Goal: Task Accomplishment & Management: Manage account settings

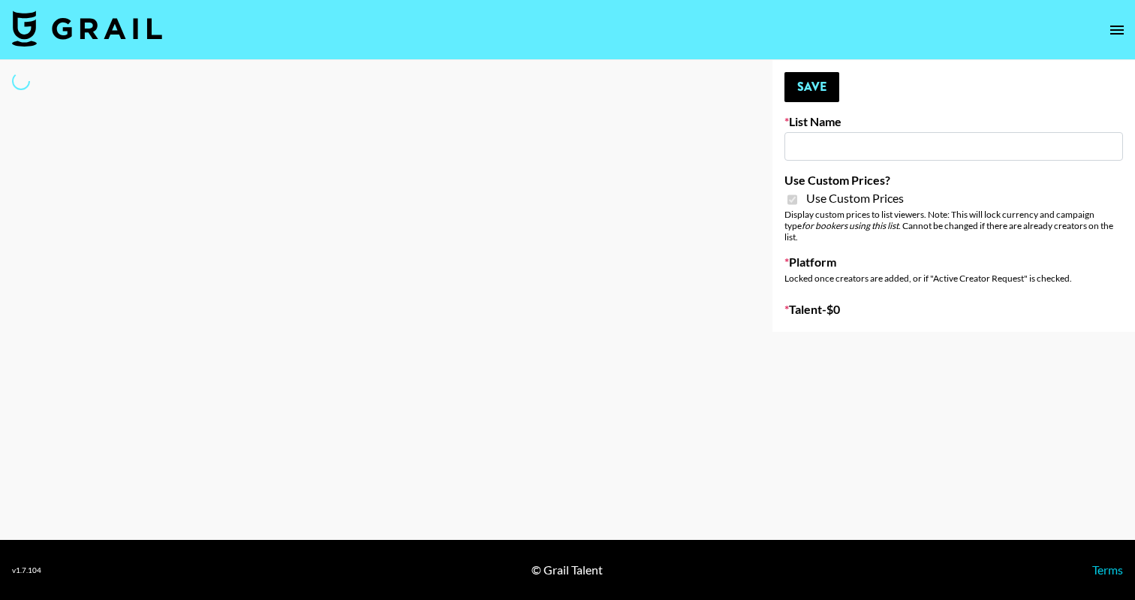
type input "Poizon IG (26th Sept)"
checkbox input "true"
select select "Brand"
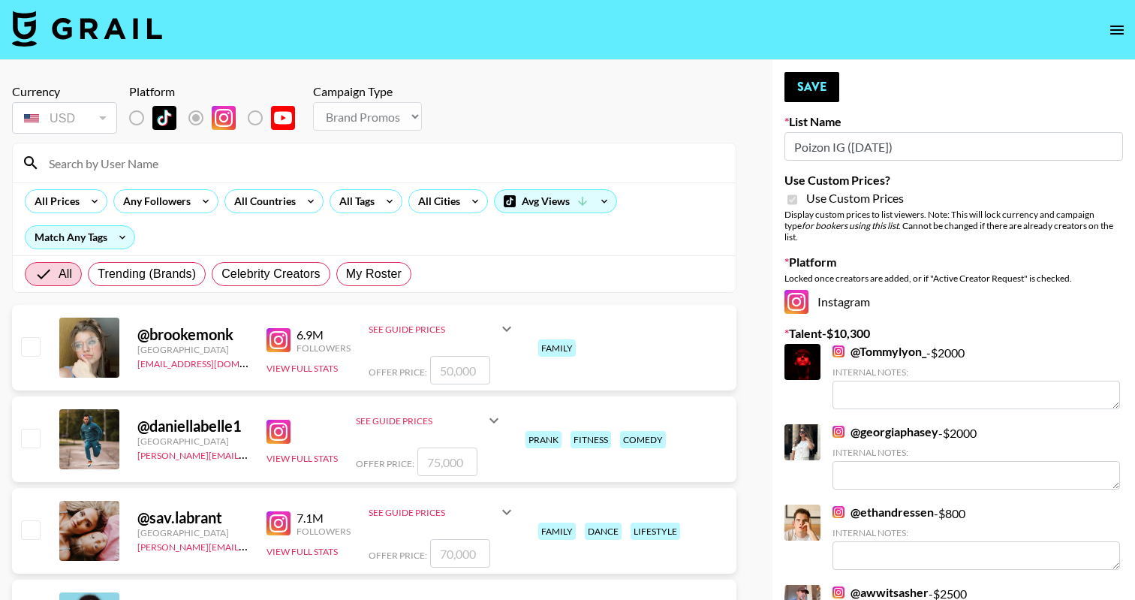
type textarea "Fashion creator with consistent high engagement and views"
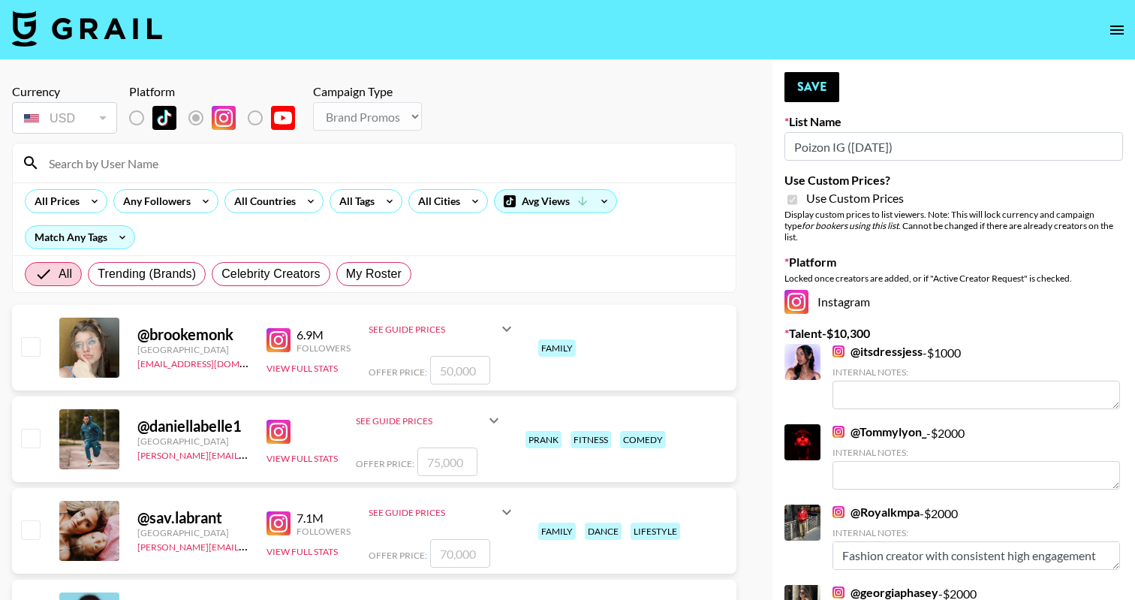
click at [202, 162] on input at bounding box center [383, 163] width 687 height 24
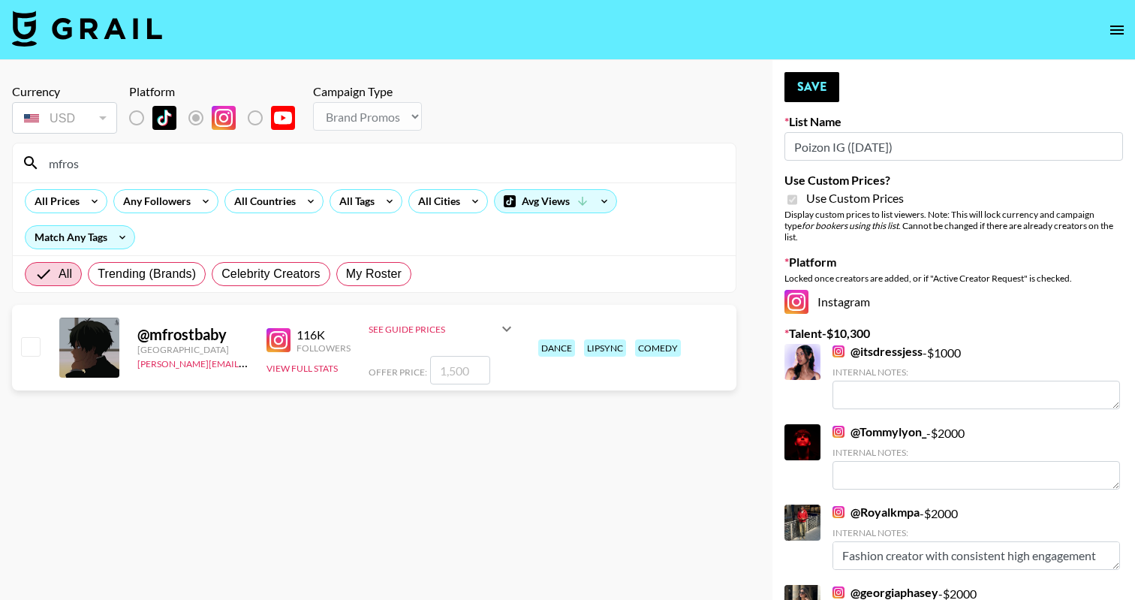
type input "mfros"
click at [31, 347] on input "checkbox" at bounding box center [30, 346] width 18 height 18
checkbox input "true"
type input "1500"
click at [811, 78] on button "Save" at bounding box center [811, 87] width 55 height 30
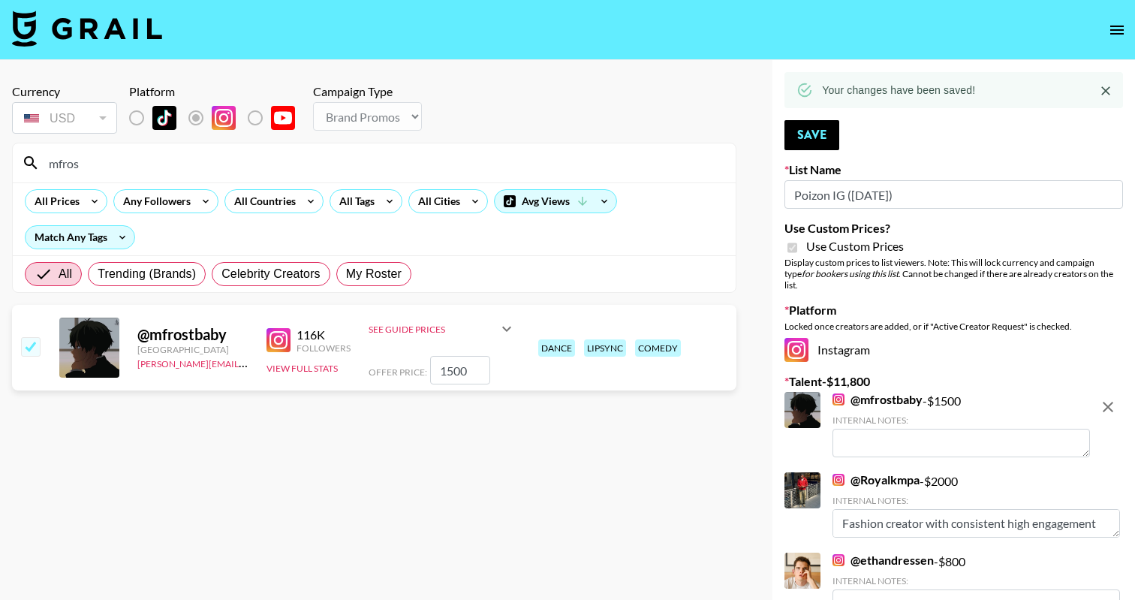
click at [242, 161] on input "mfros" at bounding box center [383, 163] width 687 height 24
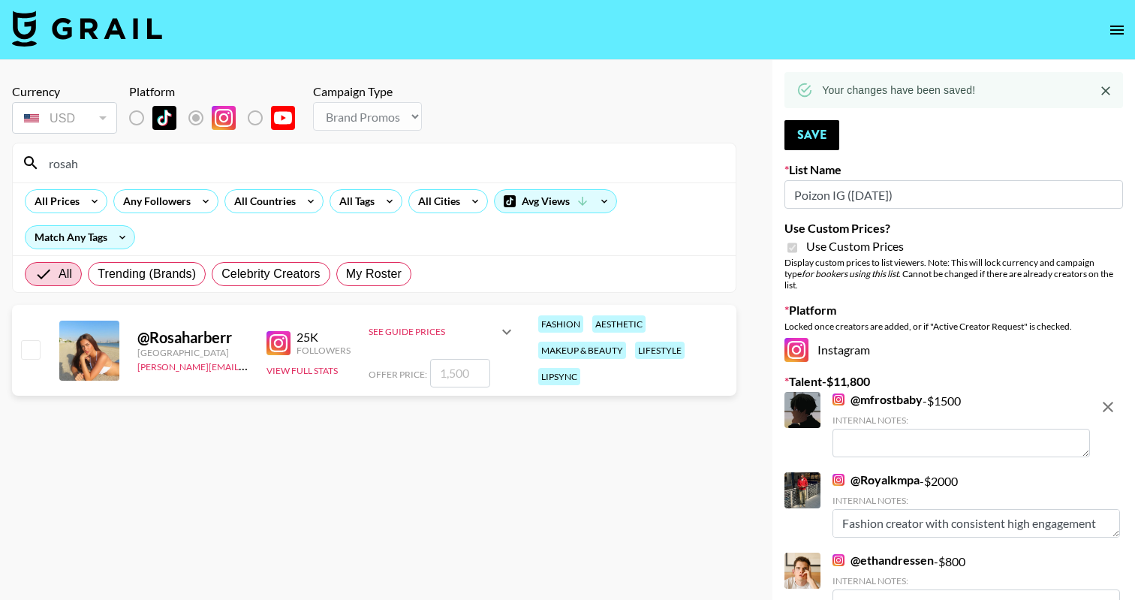
type input "rosah"
click at [21, 358] on input "checkbox" at bounding box center [30, 349] width 18 height 18
checkbox input "true"
type input "1500"
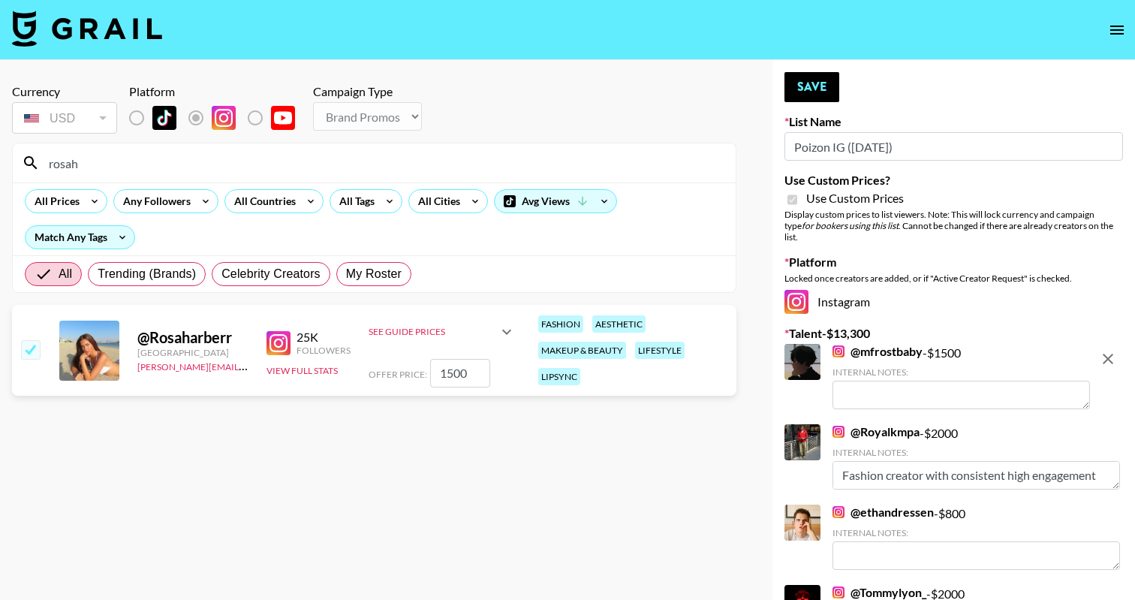
click at [23, 357] on input "checkbox" at bounding box center [30, 349] width 18 height 18
checkbox input "false"
click at [32, 344] on input "checkbox" at bounding box center [30, 349] width 18 height 18
checkbox input "true"
type input "1500"
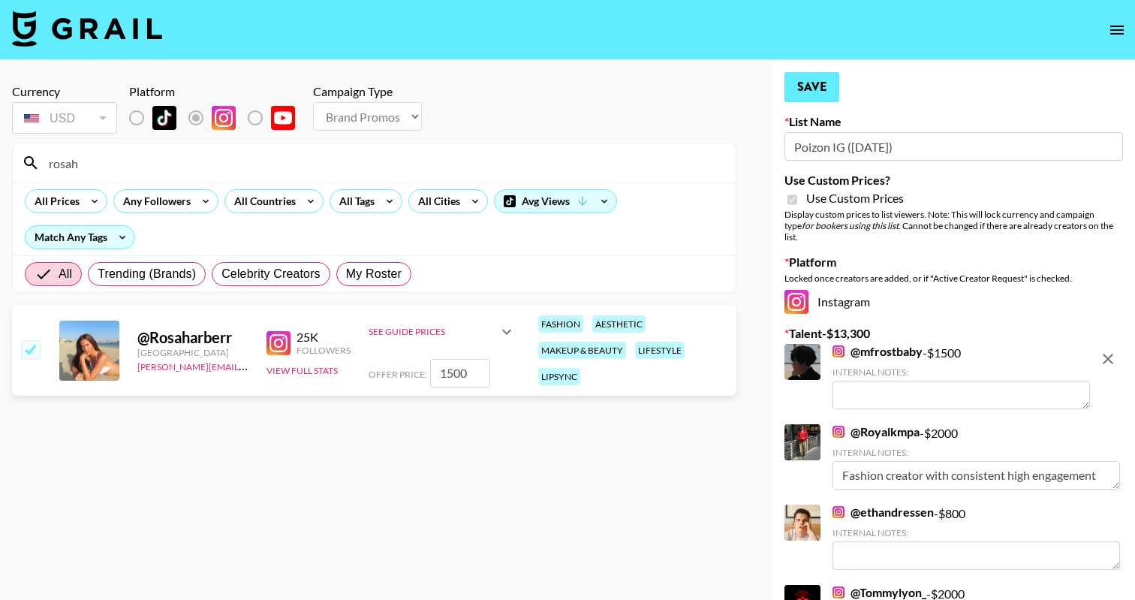
click at [816, 88] on button "Save" at bounding box center [811, 87] width 55 height 30
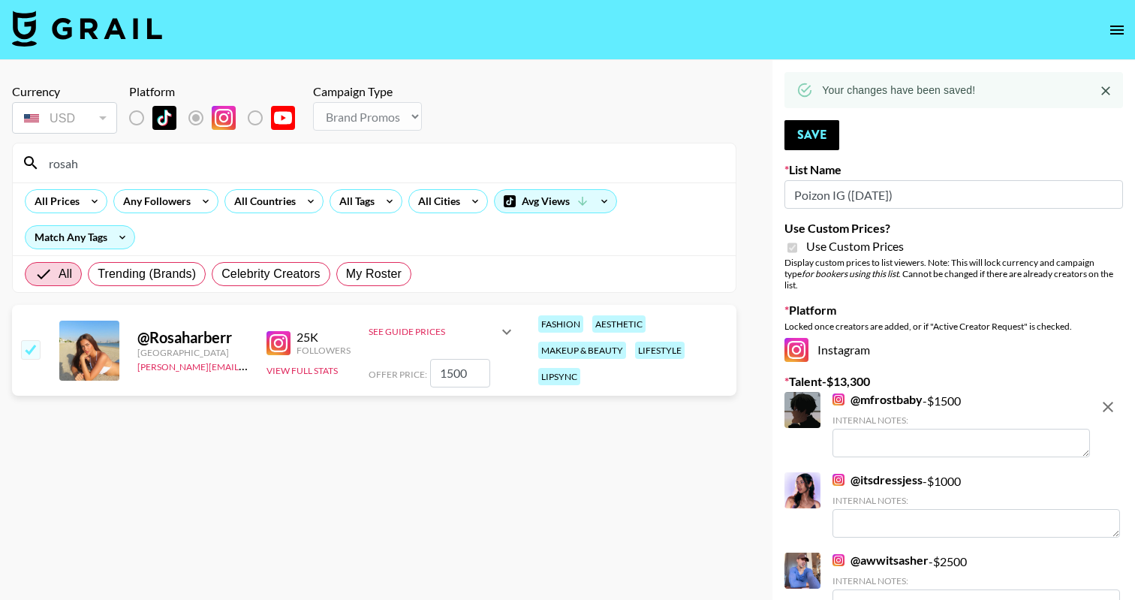
click at [235, 168] on input "rosah" at bounding box center [383, 163] width 687 height 24
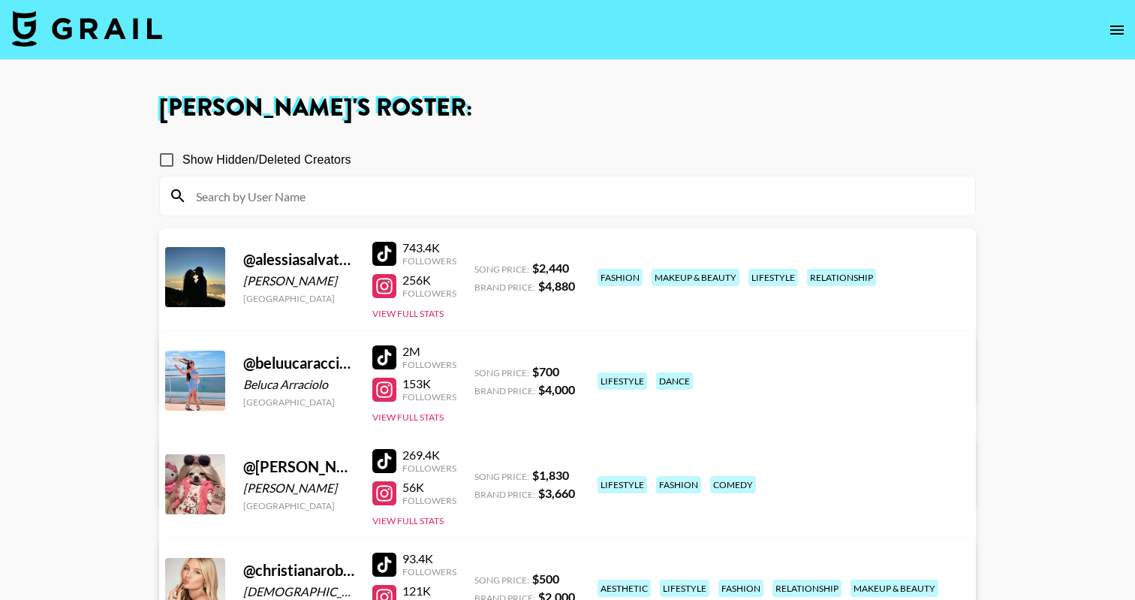
scroll to position [-1, 0]
click at [97, 37] on img at bounding box center [87, 29] width 150 height 36
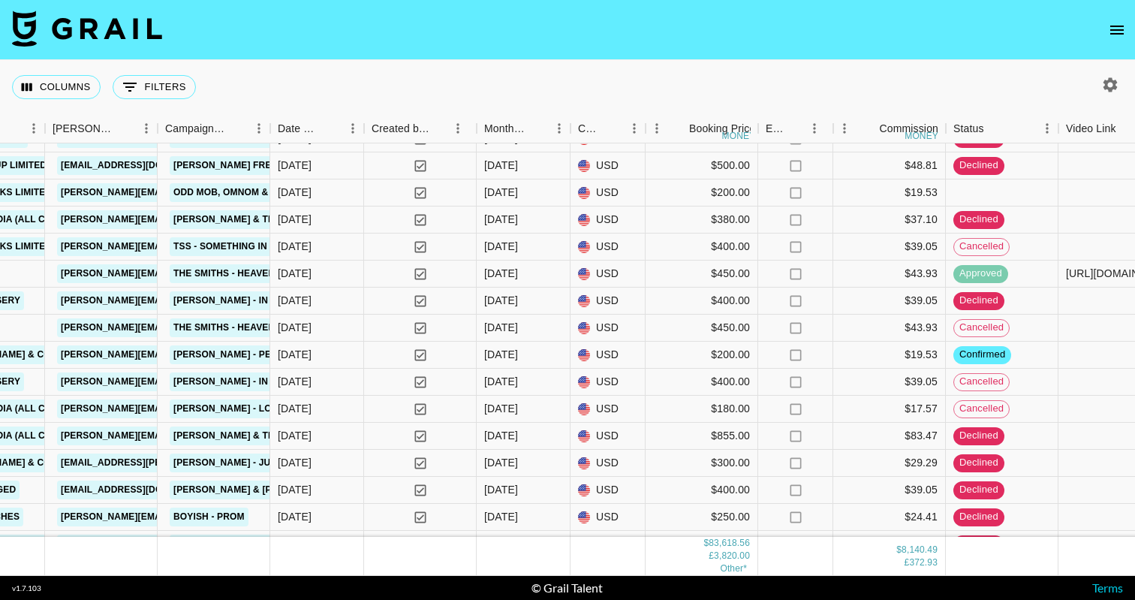
scroll to position [3640, 754]
